Goal: Book appointment/travel/reservation

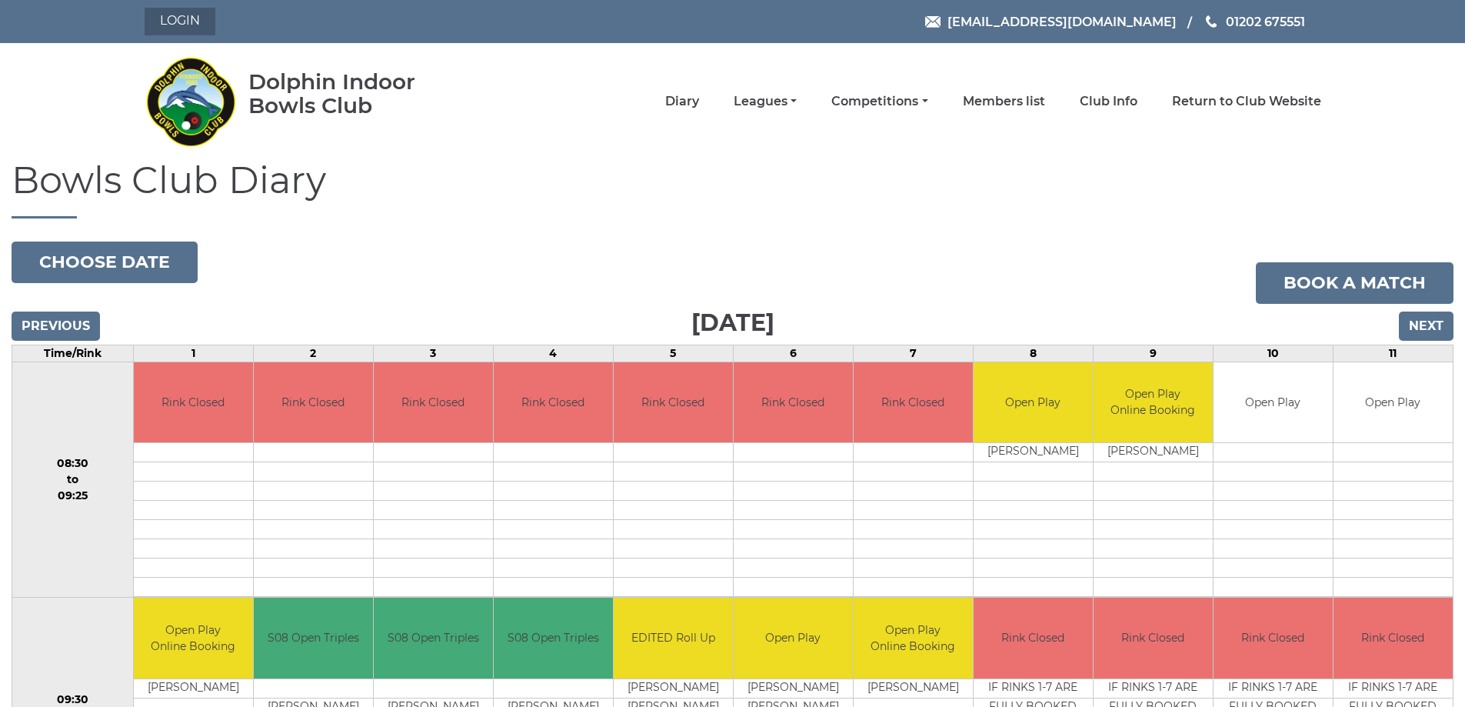
click at [166, 18] on link "Login" at bounding box center [180, 22] width 71 height 28
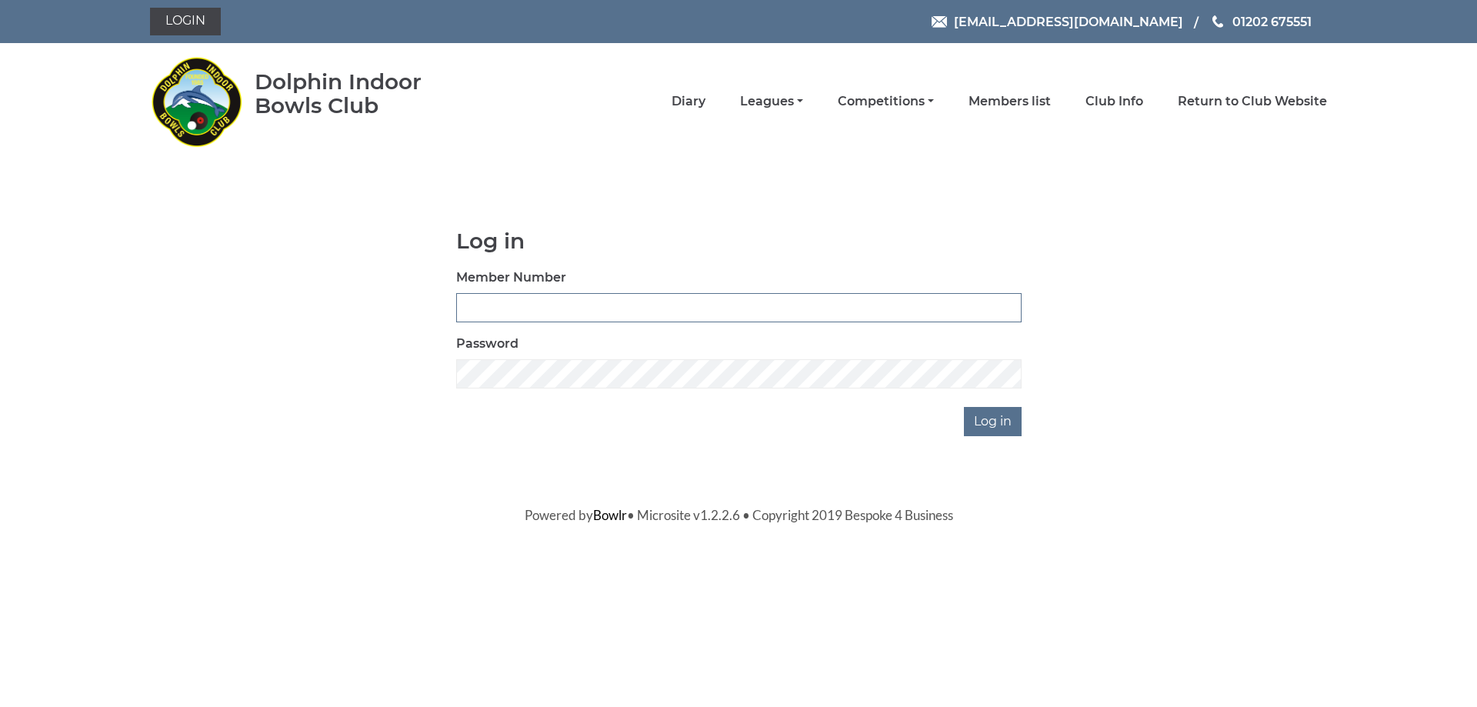
click at [511, 308] on input "Member Number" at bounding box center [738, 307] width 565 height 29
type input "3054"
click at [964, 407] on input "Log in" at bounding box center [993, 421] width 58 height 29
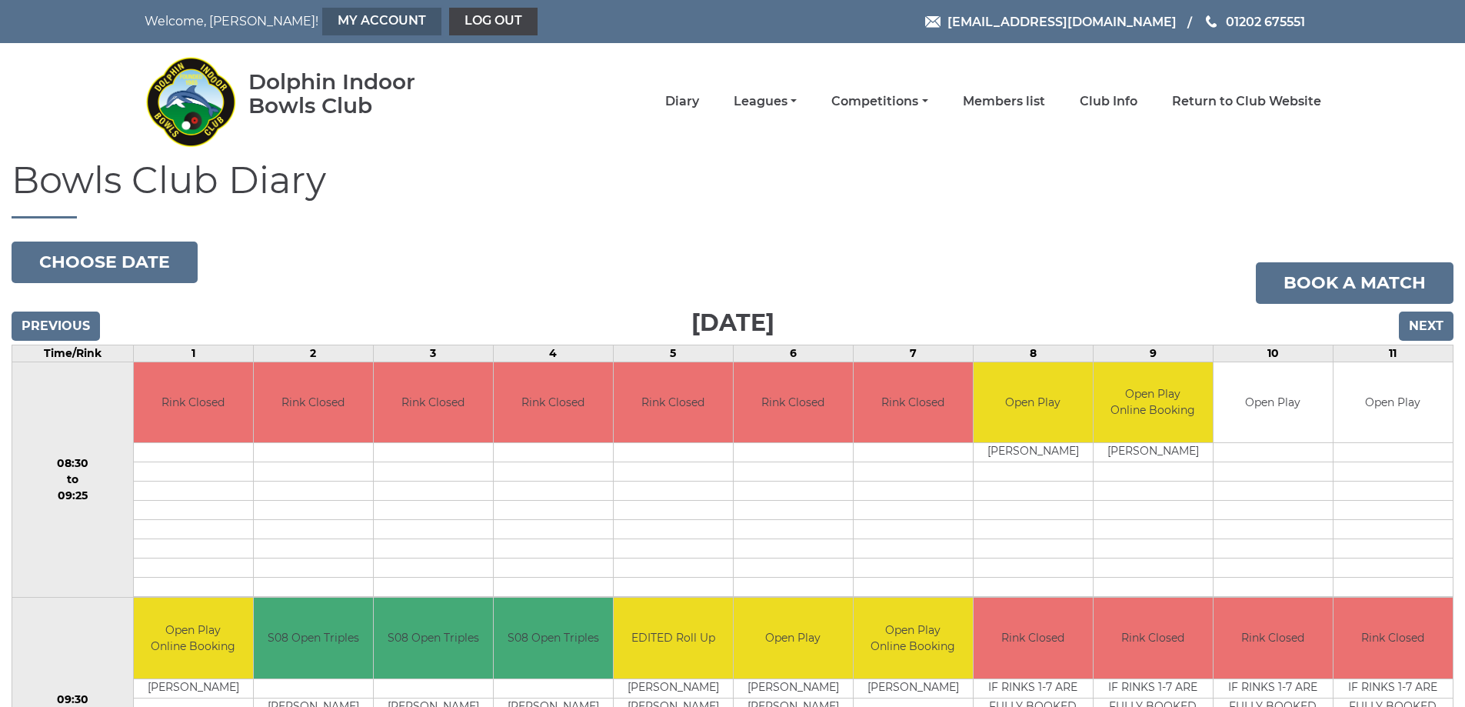
click at [322, 17] on link "My Account" at bounding box center [381, 22] width 119 height 28
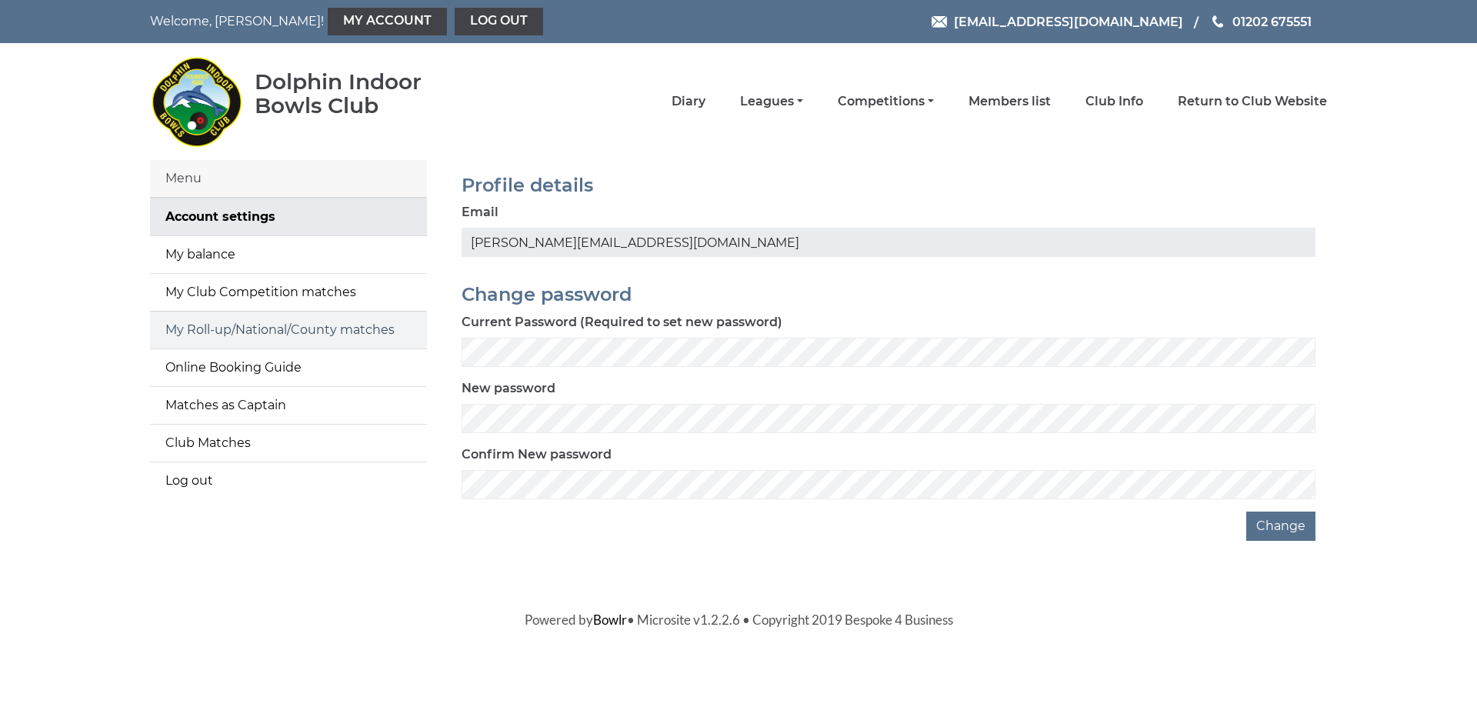
click at [258, 323] on link "My Roll-up/National/County matches" at bounding box center [288, 330] width 277 height 37
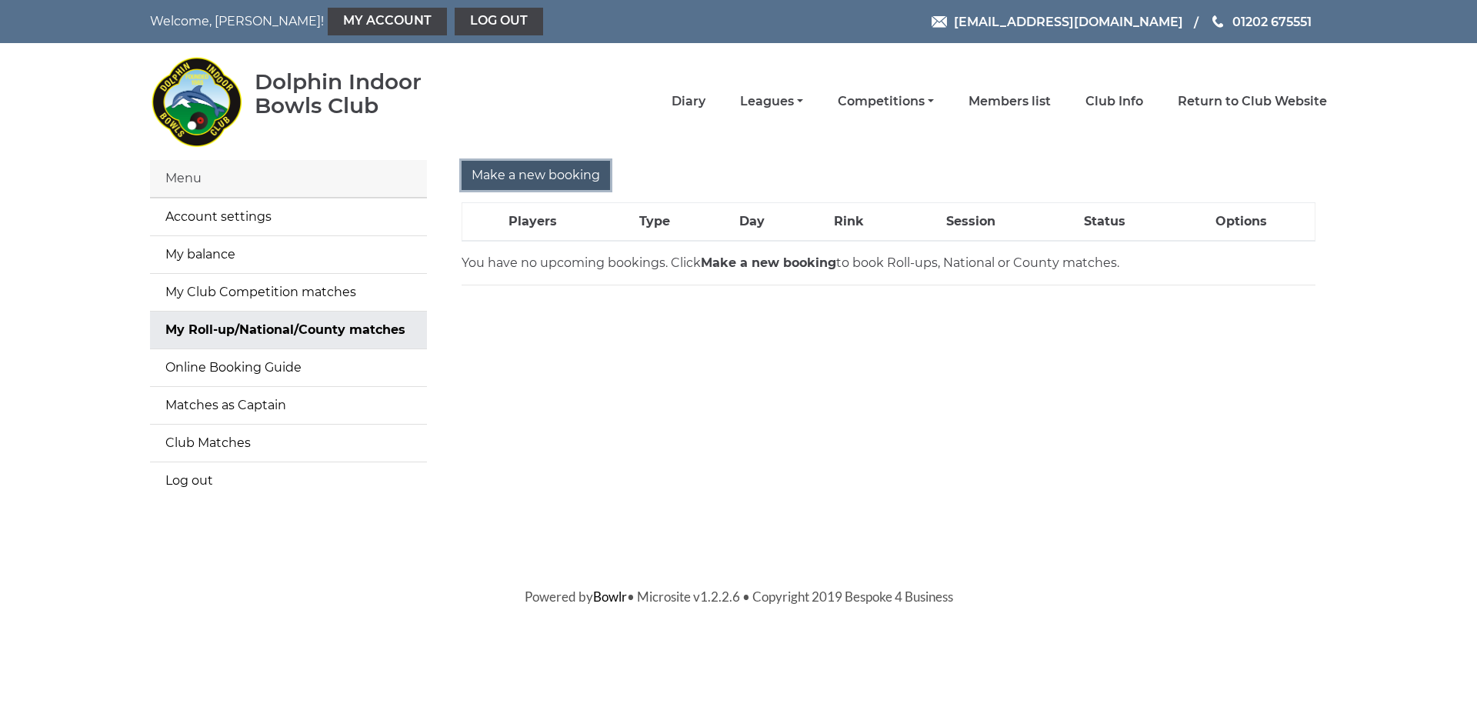
click at [532, 170] on input "Make a new booking" at bounding box center [536, 175] width 148 height 29
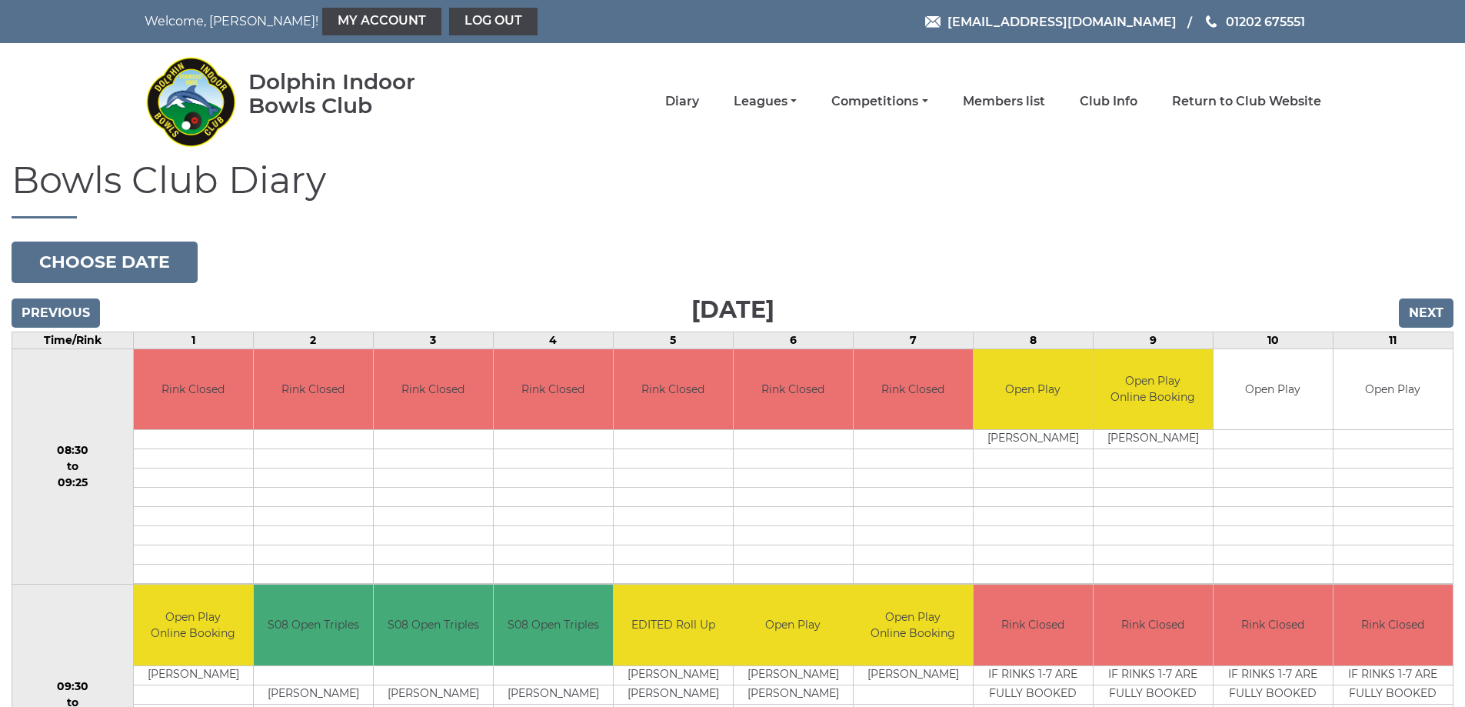
scroll to position [538, 0]
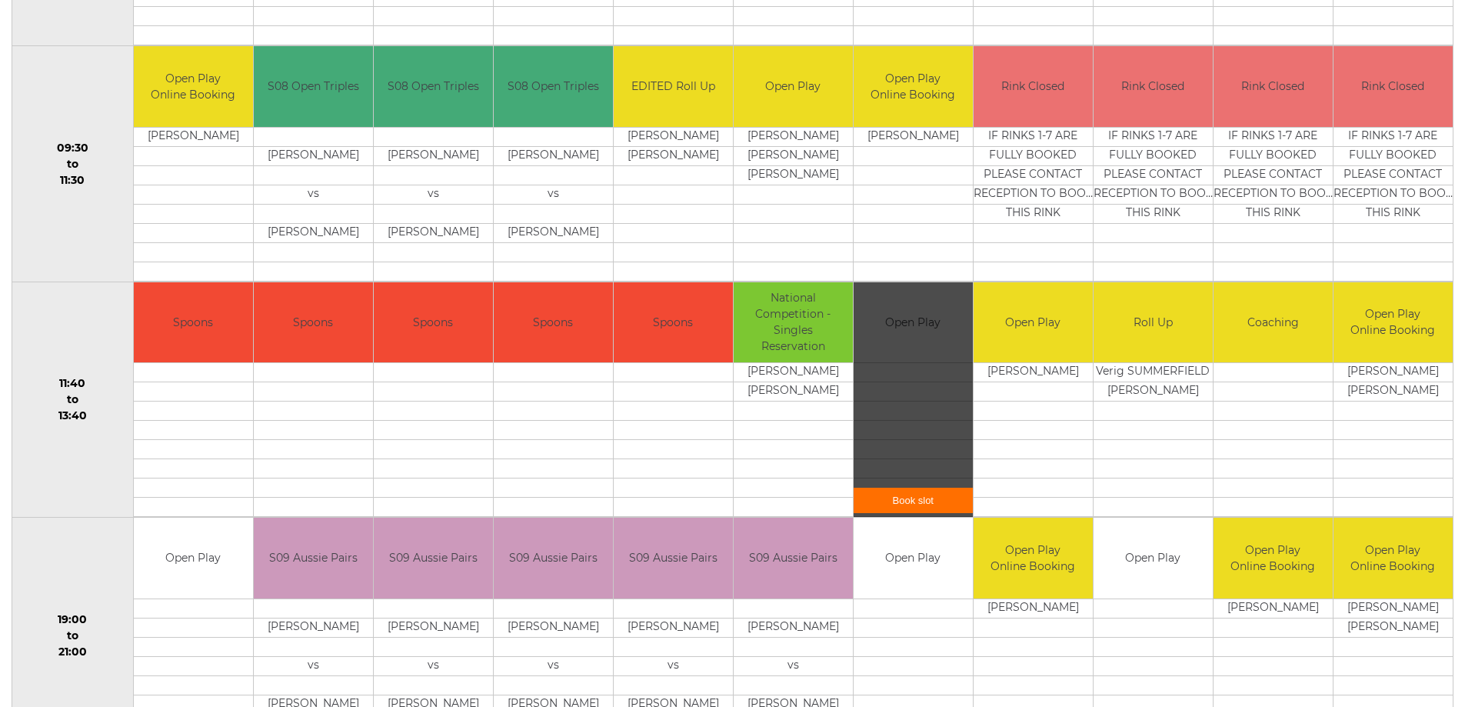
click at [908, 500] on link "Book slot" at bounding box center [913, 500] width 119 height 25
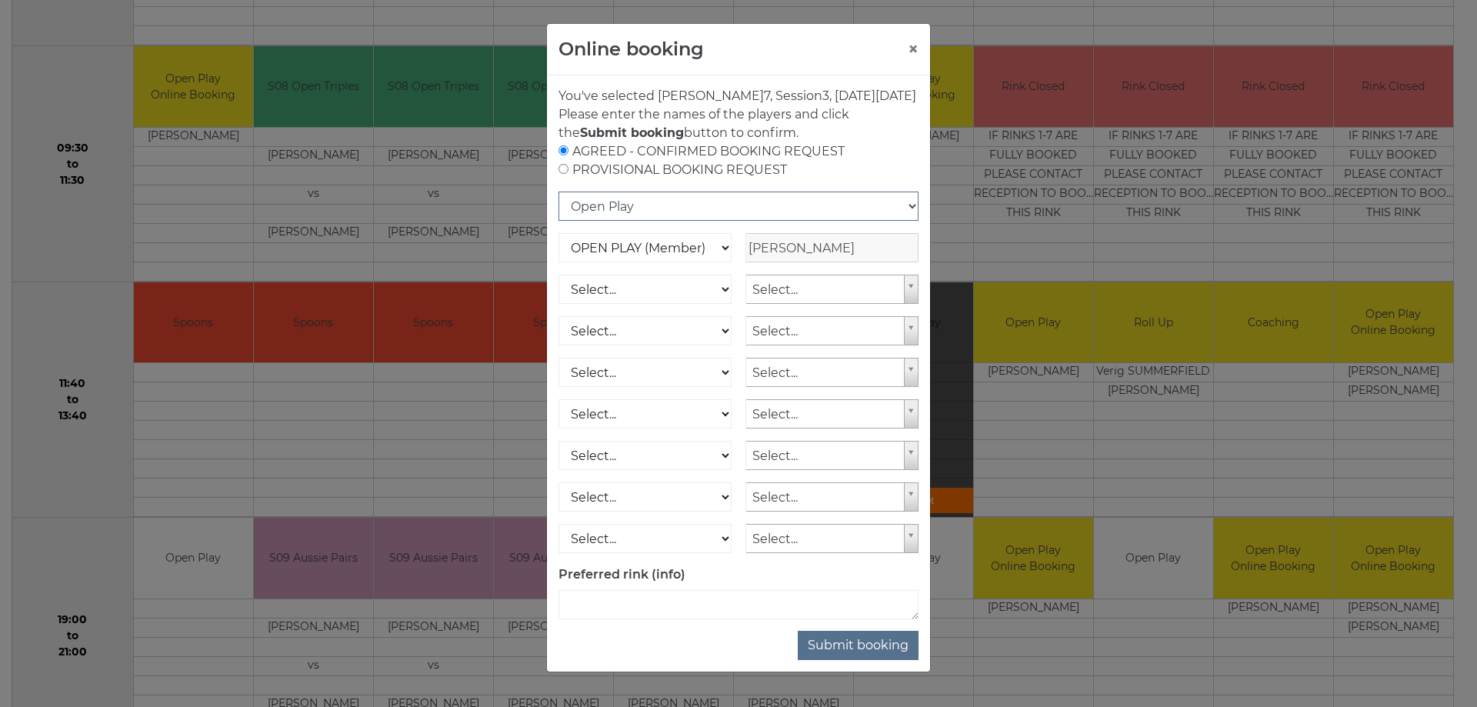
click at [712, 221] on select "Open Play National Competition - Singles National Competition - Pairs National …" at bounding box center [738, 206] width 360 height 29
click at [698, 262] on select "OPEN PLAY (Member) SPOONS (Member) 16 - 30 Club (Member) National County (Membe…" at bounding box center [644, 247] width 173 height 29
click at [908, 48] on button "×" at bounding box center [913, 49] width 11 height 18
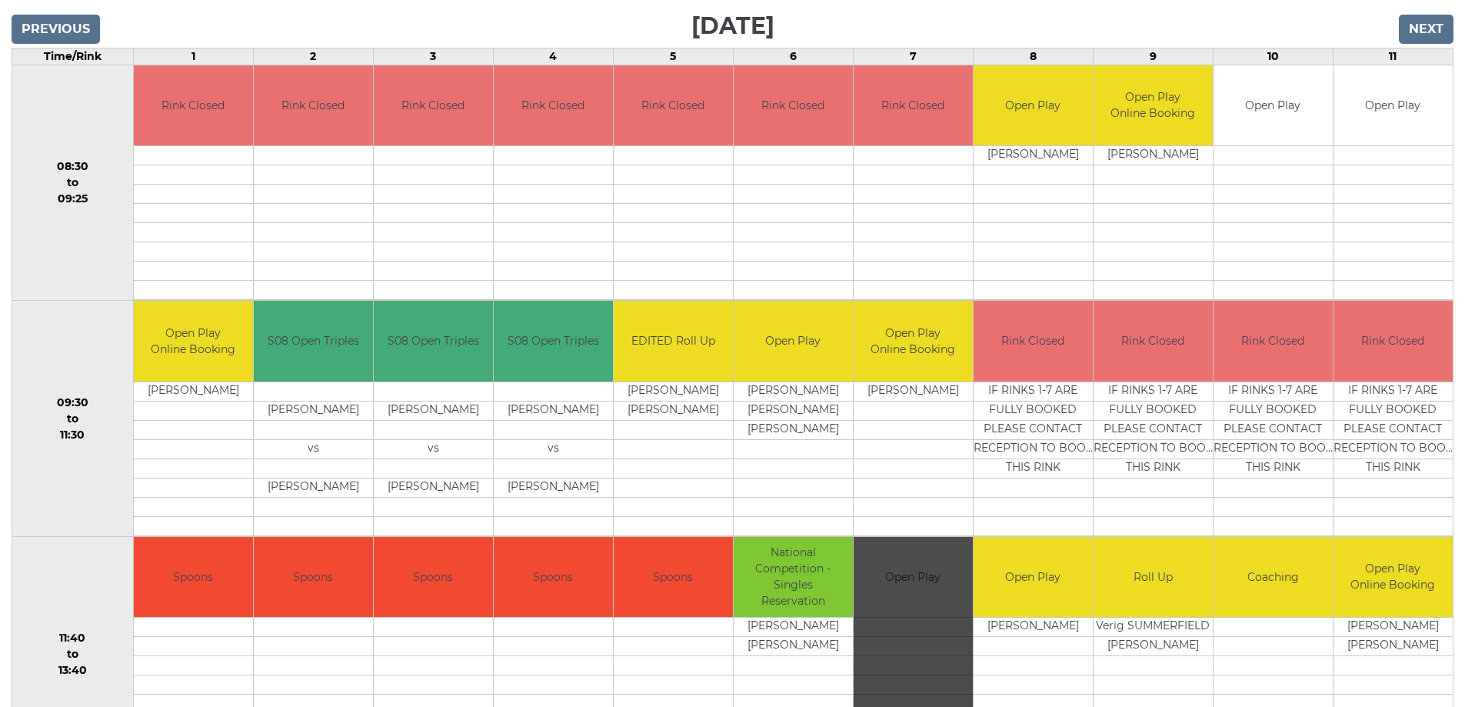
scroll to position [0, 0]
